Goal: Find contact information: Find contact information

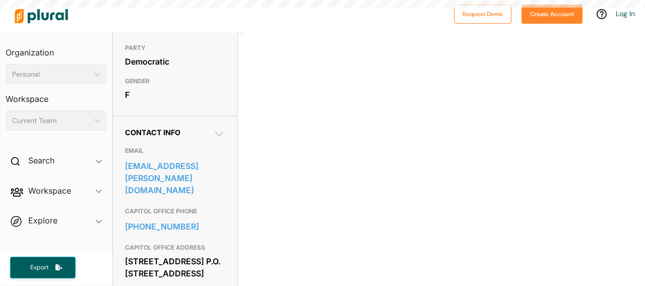
scroll to position [232, 0]
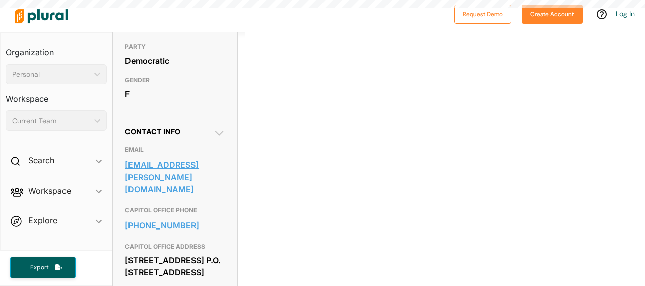
drag, startPoint x: 224, startPoint y: 214, endPoint x: 126, endPoint y: 200, distance: 98.8
click at [126, 200] on div "Contact Info EMAIL [EMAIL_ADDRESS][PERSON_NAME][DOMAIN_NAME] CAPITOL OFFICE PHO…" at bounding box center [175, 249] width 124 height 270
copy link "[EMAIL_ADDRESS][PERSON_NAME][DOMAIN_NAME]"
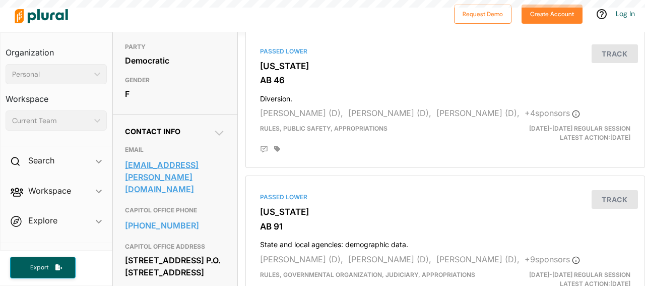
scroll to position [0, 0]
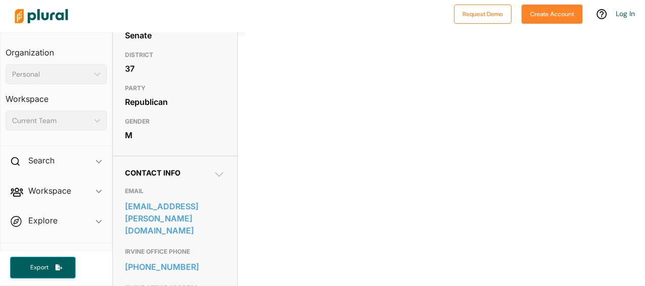
scroll to position [243, 0]
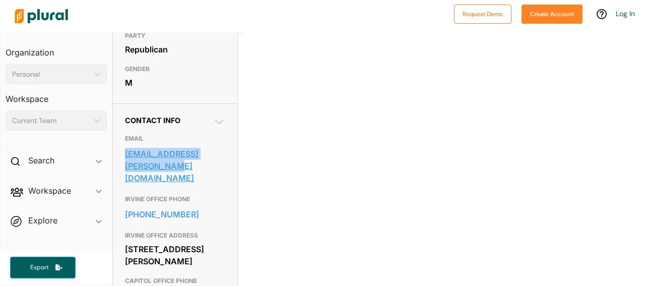
drag, startPoint x: 124, startPoint y: 174, endPoint x: 141, endPoint y: 181, distance: 18.3
click at [141, 181] on div "Contact Info EMAIL senator.choi@senate.ca.gov IRVINE OFFICE PHONE 949-223-5472 …" at bounding box center [175, 232] width 124 height 258
copy link "senator.choi@senate.ca.gov"
